Goal: Information Seeking & Learning: Learn about a topic

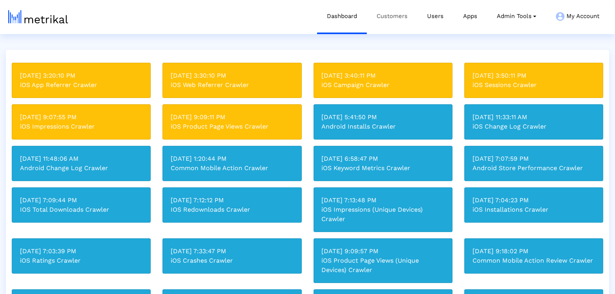
click at [389, 15] on link "Customers" at bounding box center [392, 16] width 51 height 33
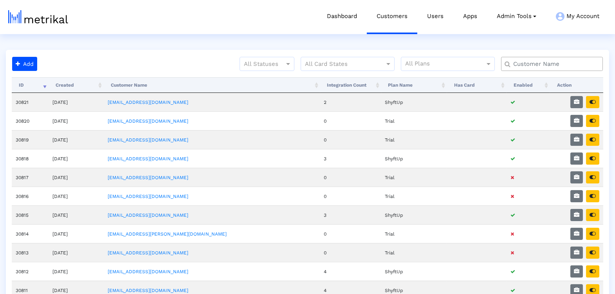
click at [526, 66] on input "text" at bounding box center [554, 64] width 92 height 8
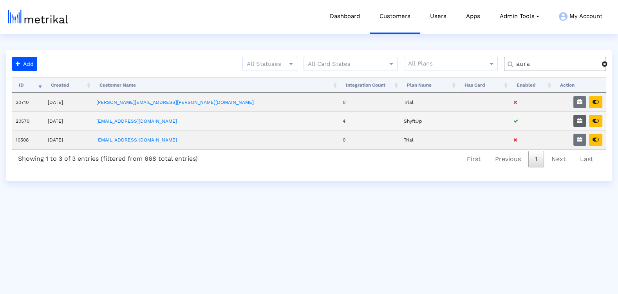
type input "aura"
click at [581, 121] on icon "button" at bounding box center [579, 120] width 5 height 5
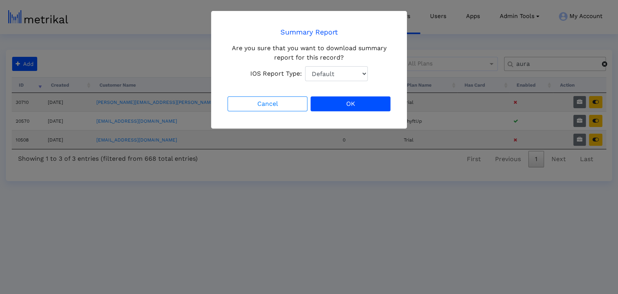
click at [343, 75] on select "Default Total Downloads New Downloads Redownloads" at bounding box center [336, 73] width 63 height 15
select select "1: 1"
click at [305, 66] on select "Default Total Downloads New Downloads Redownloads" at bounding box center [336, 73] width 63 height 15
click at [345, 99] on button "OK" at bounding box center [351, 103] width 80 height 15
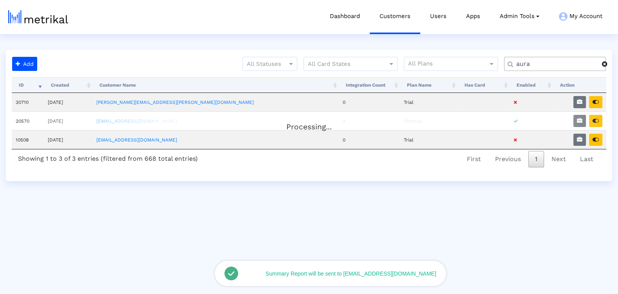
click at [598, 119] on div "Processing..." at bounding box center [309, 122] width 595 height 16
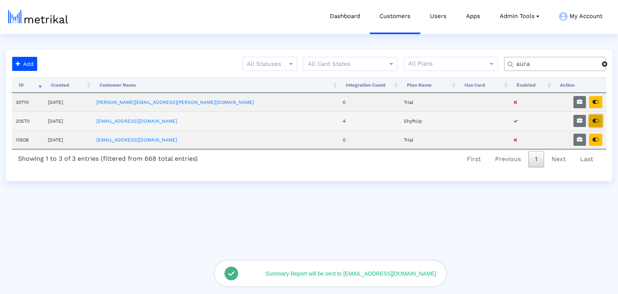
click at [595, 122] on button "button" at bounding box center [595, 121] width 13 height 12
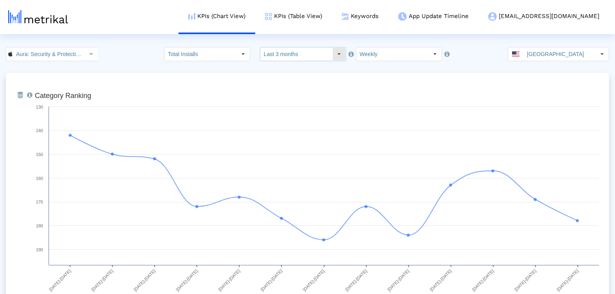
click at [286, 53] on input "Last 3 months" at bounding box center [296, 53] width 72 height 13
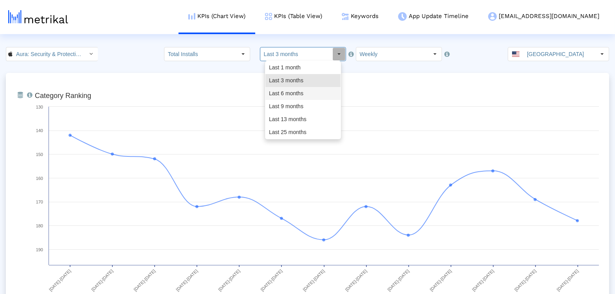
click at [299, 94] on div "Last 6 months" at bounding box center [303, 93] width 75 height 13
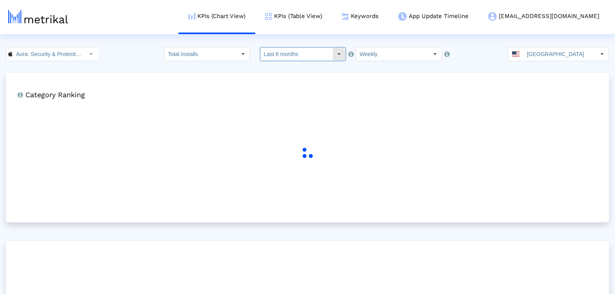
click at [310, 54] on input "Last 6 months" at bounding box center [296, 53] width 72 height 13
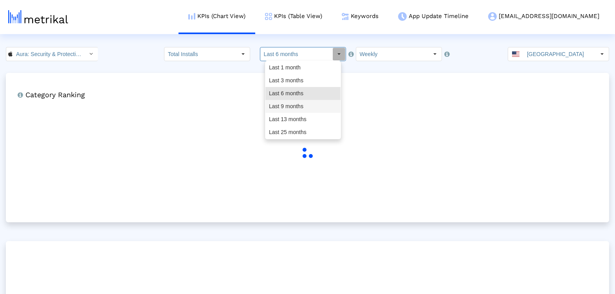
click at [310, 106] on div "Last 9 months" at bounding box center [303, 106] width 75 height 13
type input "Last 9 months"
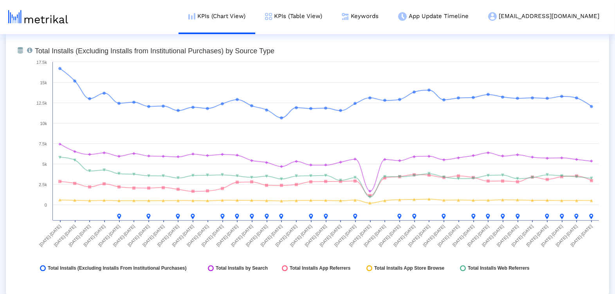
scroll to position [899, 0]
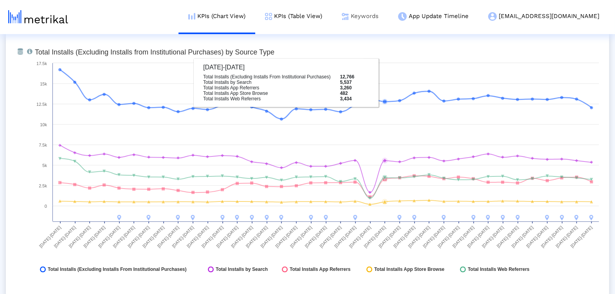
click at [389, 21] on link "Keywords" at bounding box center [360, 16] width 56 height 33
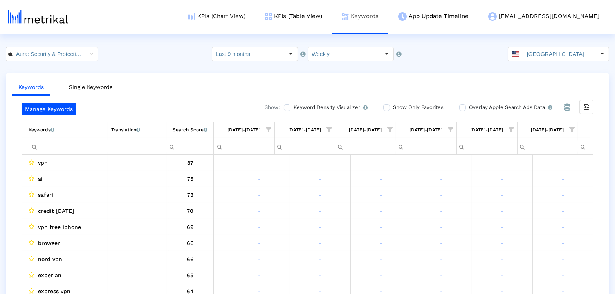
scroll to position [0, 1869]
click at [586, 129] on span "Show filter options for column '09/07/25-09/13/25'" at bounding box center [585, 129] width 5 height 5
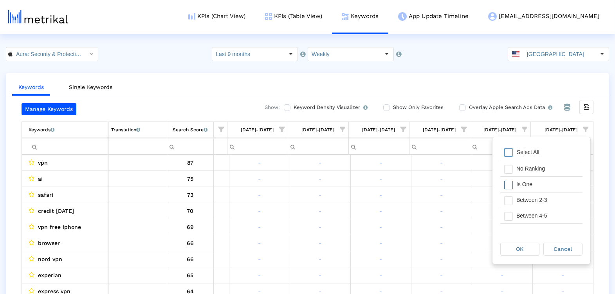
click at [558, 188] on div "Is One" at bounding box center [548, 184] width 70 height 15
click at [558, 208] on div "Between 4-5" at bounding box center [548, 215] width 70 height 15
click at [555, 198] on div "Between 2-3" at bounding box center [548, 199] width 70 height 15
click at [537, 218] on div "Between 6-10" at bounding box center [548, 219] width 70 height 15
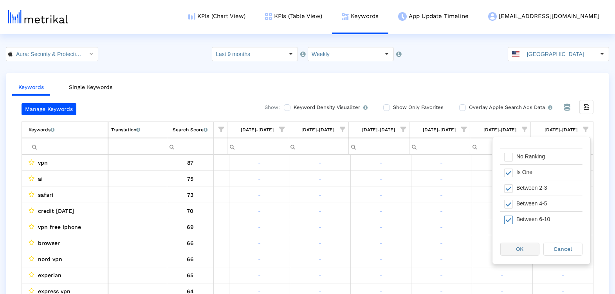
click at [506, 248] on div "OK" at bounding box center [520, 249] width 38 height 12
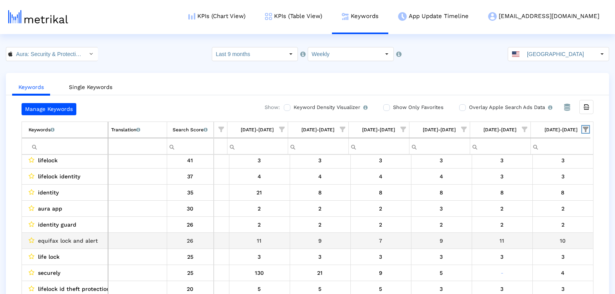
scroll to position [51, 0]
click at [76, 234] on span "equifax lock and alert" at bounding box center [68, 239] width 60 height 10
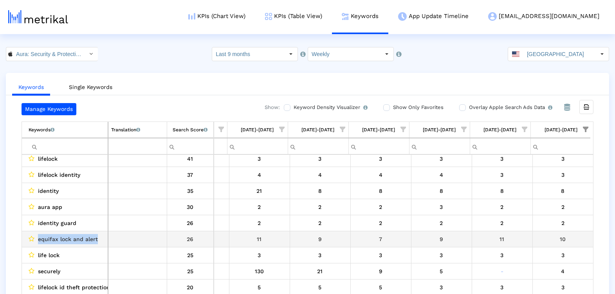
click at [76, 234] on span "equifax lock and alert" at bounding box center [68, 239] width 60 height 10
copy span "equifax lock and alert"
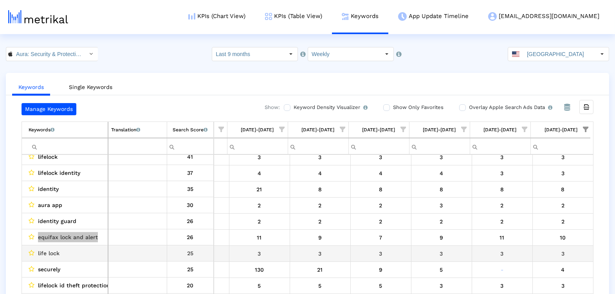
scroll to position [53, 0]
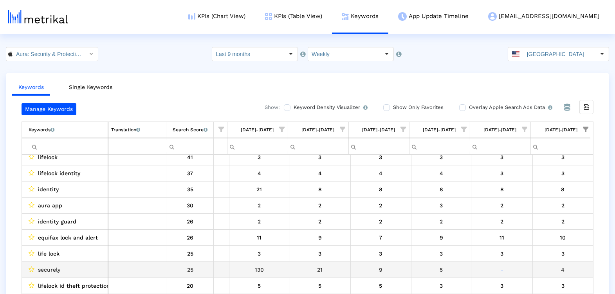
click at [108, 264] on td "Data grid" at bounding box center [137, 270] width 59 height 16
copy tr "25"
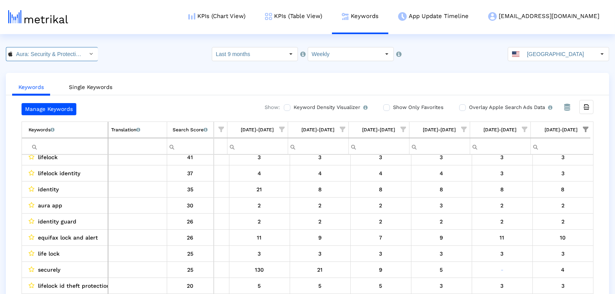
click at [65, 52] on input "Aura: Security & Protection < 1547735089 >" at bounding box center [48, 53] width 71 height 13
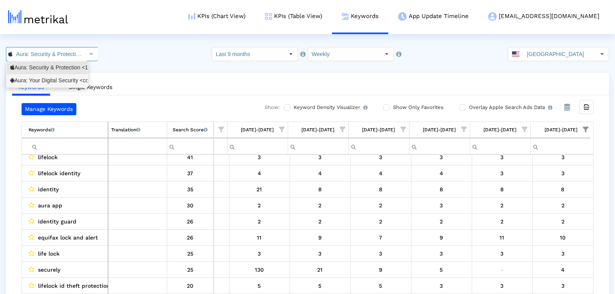
click at [62, 78] on div "Aura: Your Digital Security <com.aura.suite>" at bounding box center [47, 80] width 74 height 7
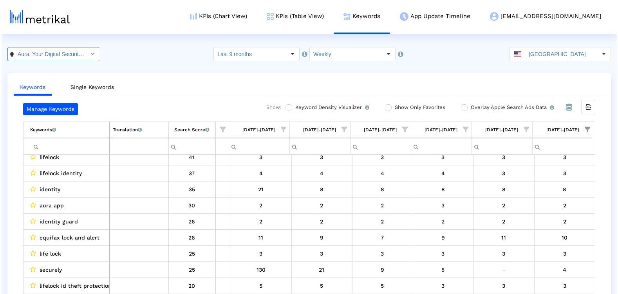
scroll to position [0, 54]
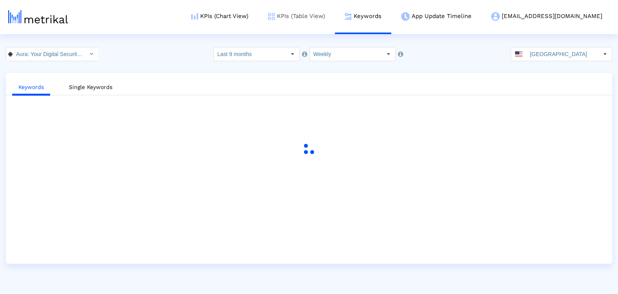
click at [322, 22] on link "KPIs (Table View)" at bounding box center [296, 16] width 77 height 33
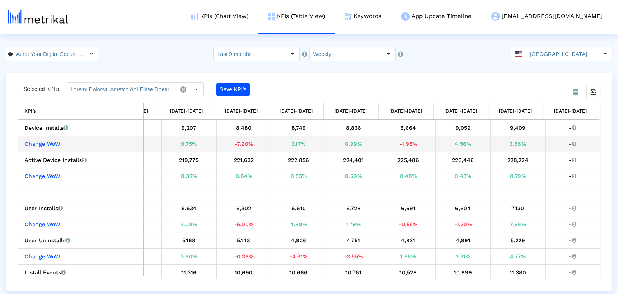
click at [515, 128] on div "9,409" at bounding box center [518, 128] width 49 height 10
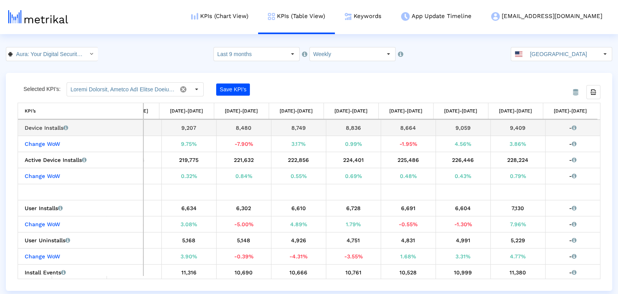
click at [515, 128] on div "9,409" at bounding box center [518, 128] width 49 height 10
copy div "9,409"
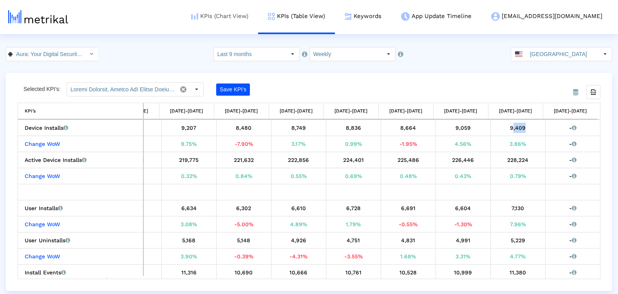
click at [256, 17] on link "KPIs (Chart View)" at bounding box center [219, 16] width 77 height 33
click at [256, 15] on link "KPIs (Chart View)" at bounding box center [219, 16] width 77 height 33
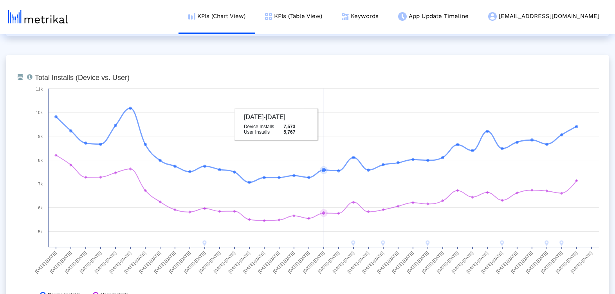
scroll to position [293, 0]
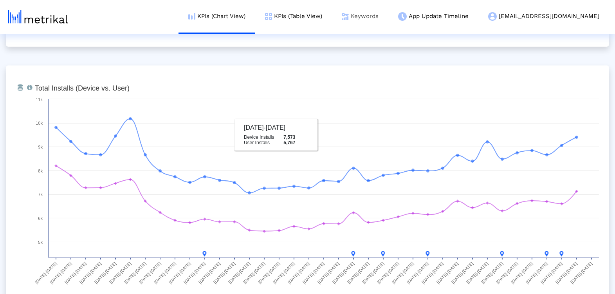
click at [389, 15] on link "Keywords" at bounding box center [360, 16] width 56 height 33
click at [389, 18] on link "Keywords" at bounding box center [360, 16] width 56 height 33
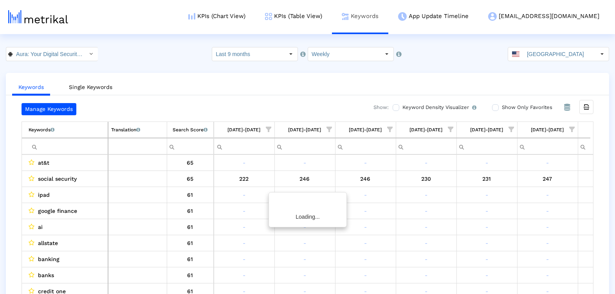
scroll to position [0, 1869]
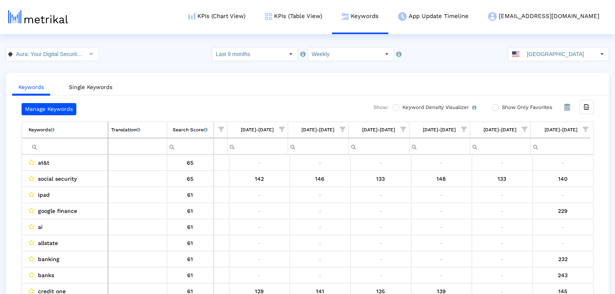
click at [584, 129] on span "Show filter options for column '09/07/25-09/13/25'" at bounding box center [585, 129] width 5 height 5
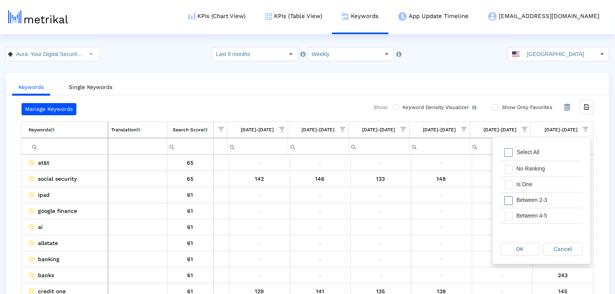
click at [513, 192] on div "Between 2-3" at bounding box center [542, 200] width 82 height 16
click at [512, 188] on span "Filter options" at bounding box center [508, 185] width 9 height 9
click at [512, 216] on span "Filter options" at bounding box center [508, 216] width 9 height 9
click at [512, 217] on span "Filter options" at bounding box center [508, 218] width 9 height 9
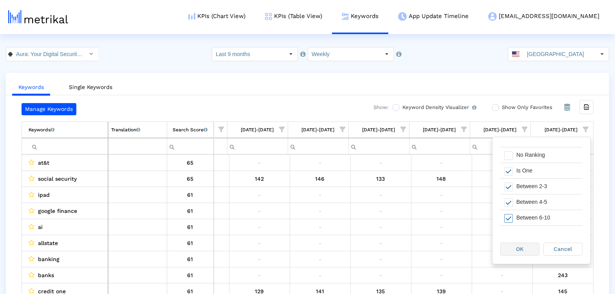
click at [513, 253] on div "OK" at bounding box center [520, 249] width 38 height 12
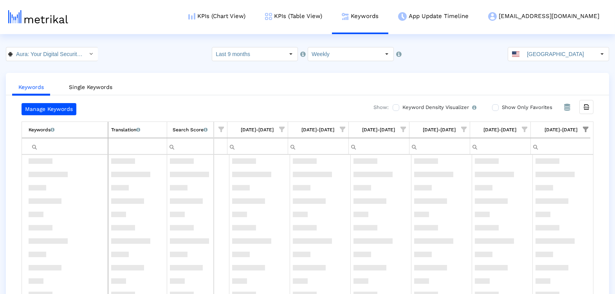
scroll to position [0, 0]
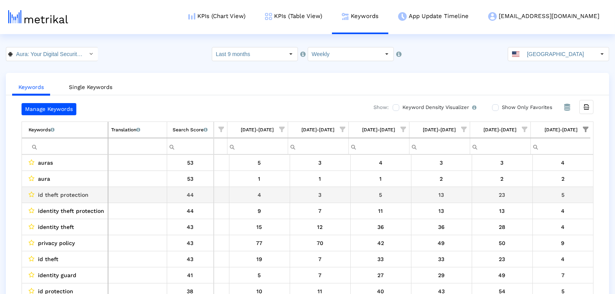
click at [90, 192] on div "id theft protection" at bounding box center [67, 195] width 76 height 10
copy span "id theft protection"
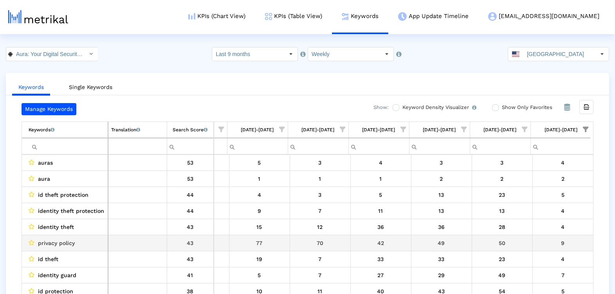
click at [56, 240] on span "privacy policy" at bounding box center [56, 243] width 37 height 10
copy span "privacy policy"
